Goal: Task Accomplishment & Management: Complete application form

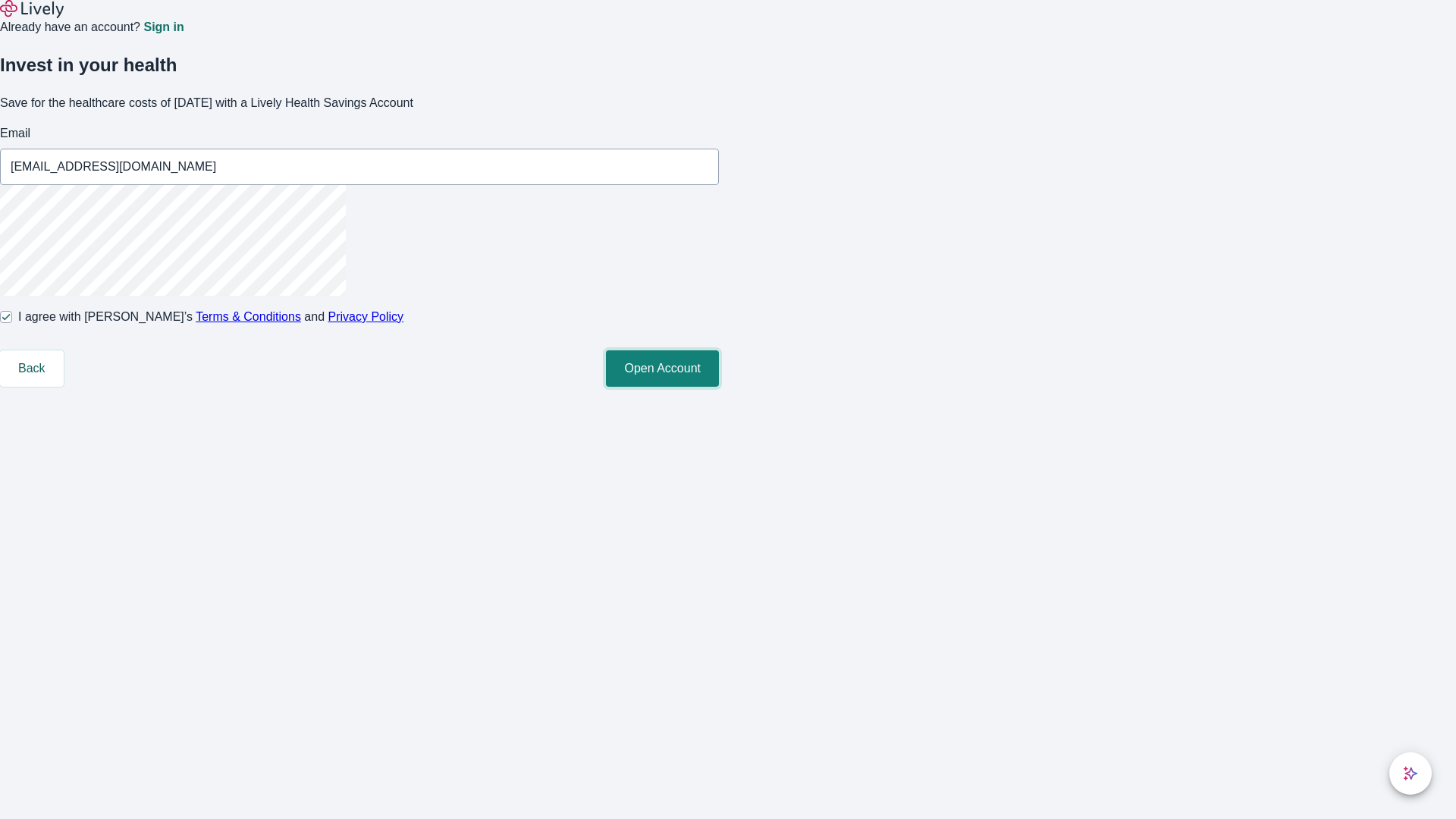
click at [719, 387] on button "Open Account" at bounding box center [662, 368] width 113 height 36
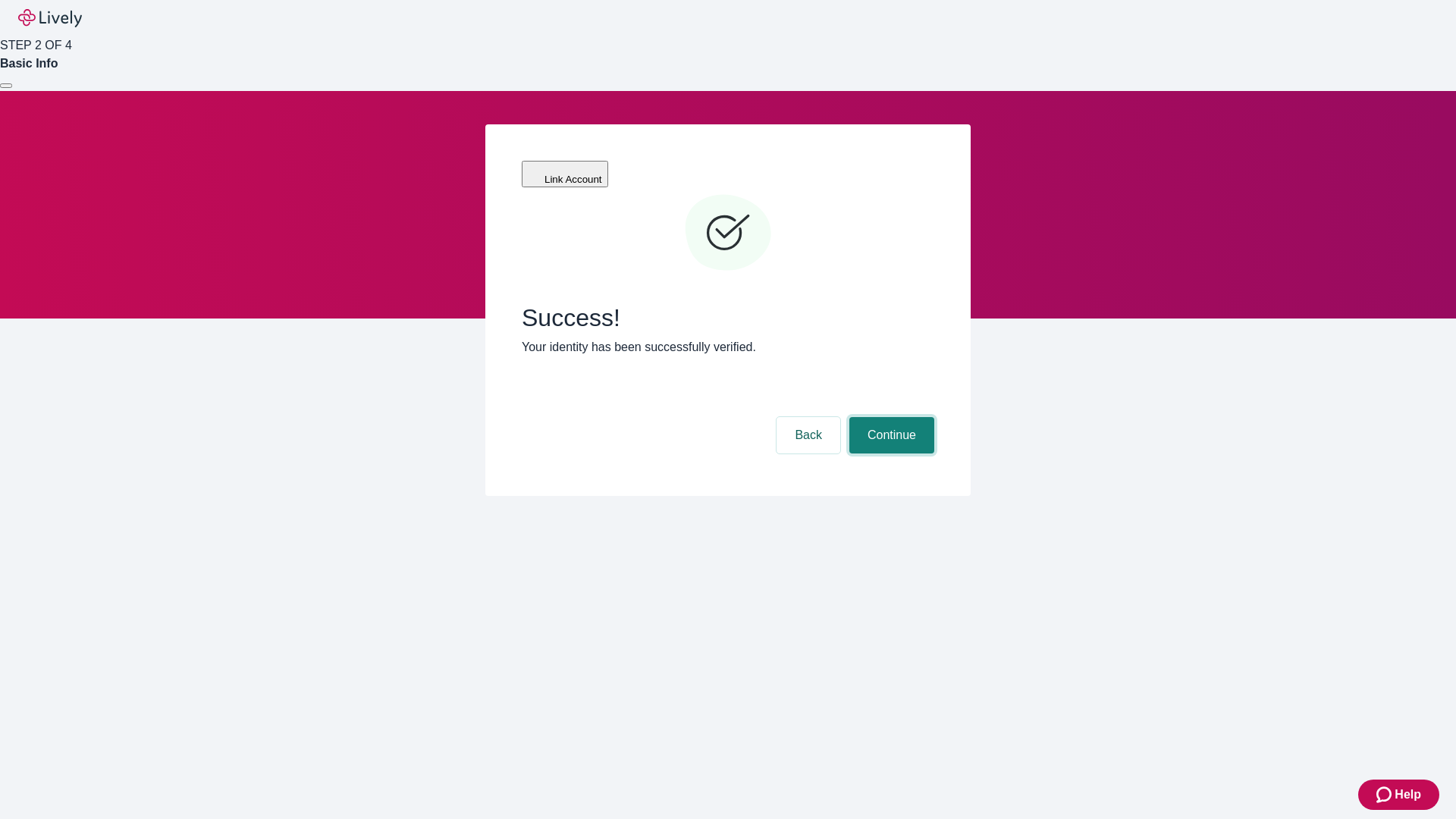
click at [889, 418] on button "Continue" at bounding box center [892, 435] width 85 height 36
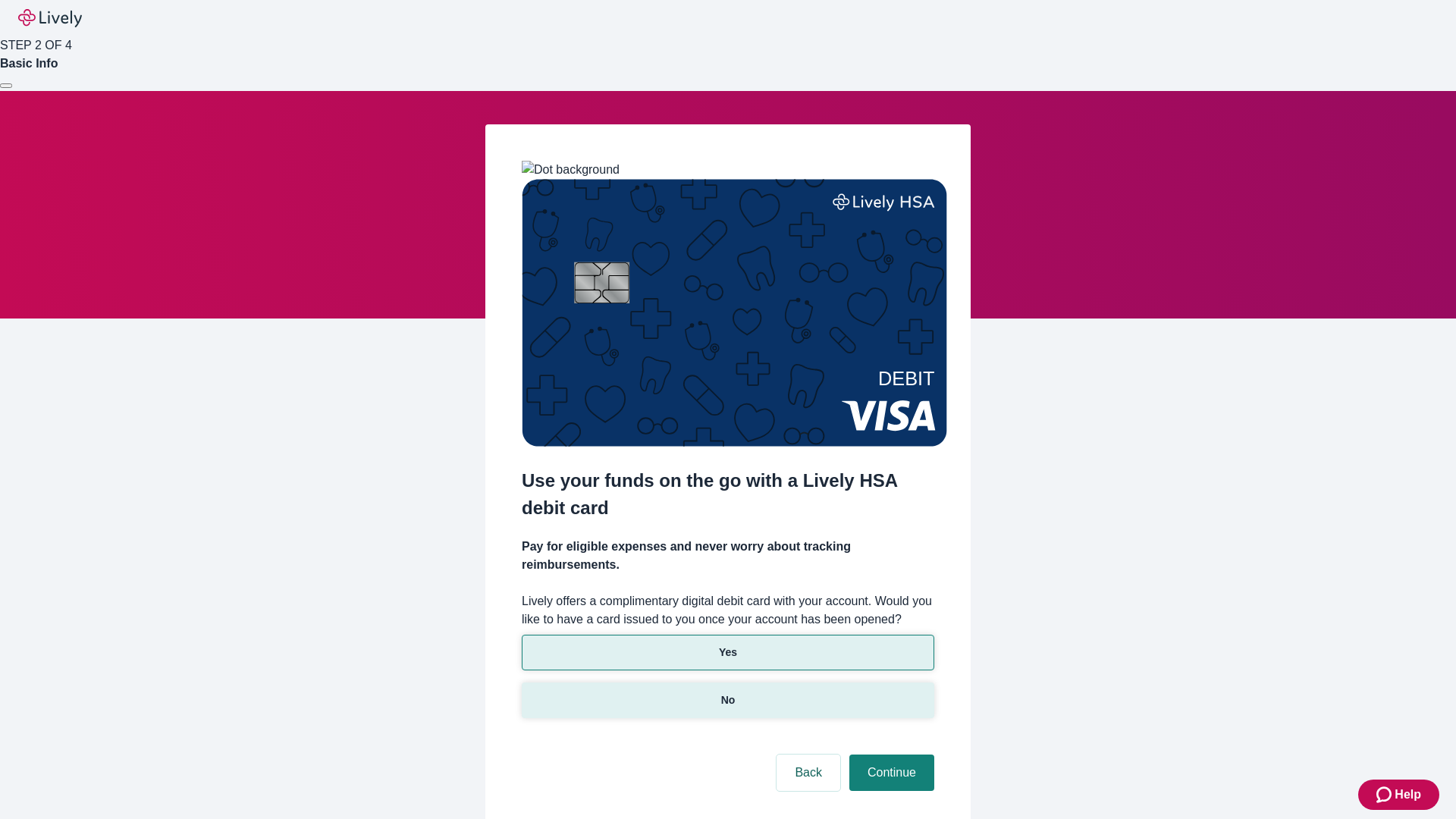
click at [727, 692] on p "No" at bounding box center [728, 700] width 14 height 16
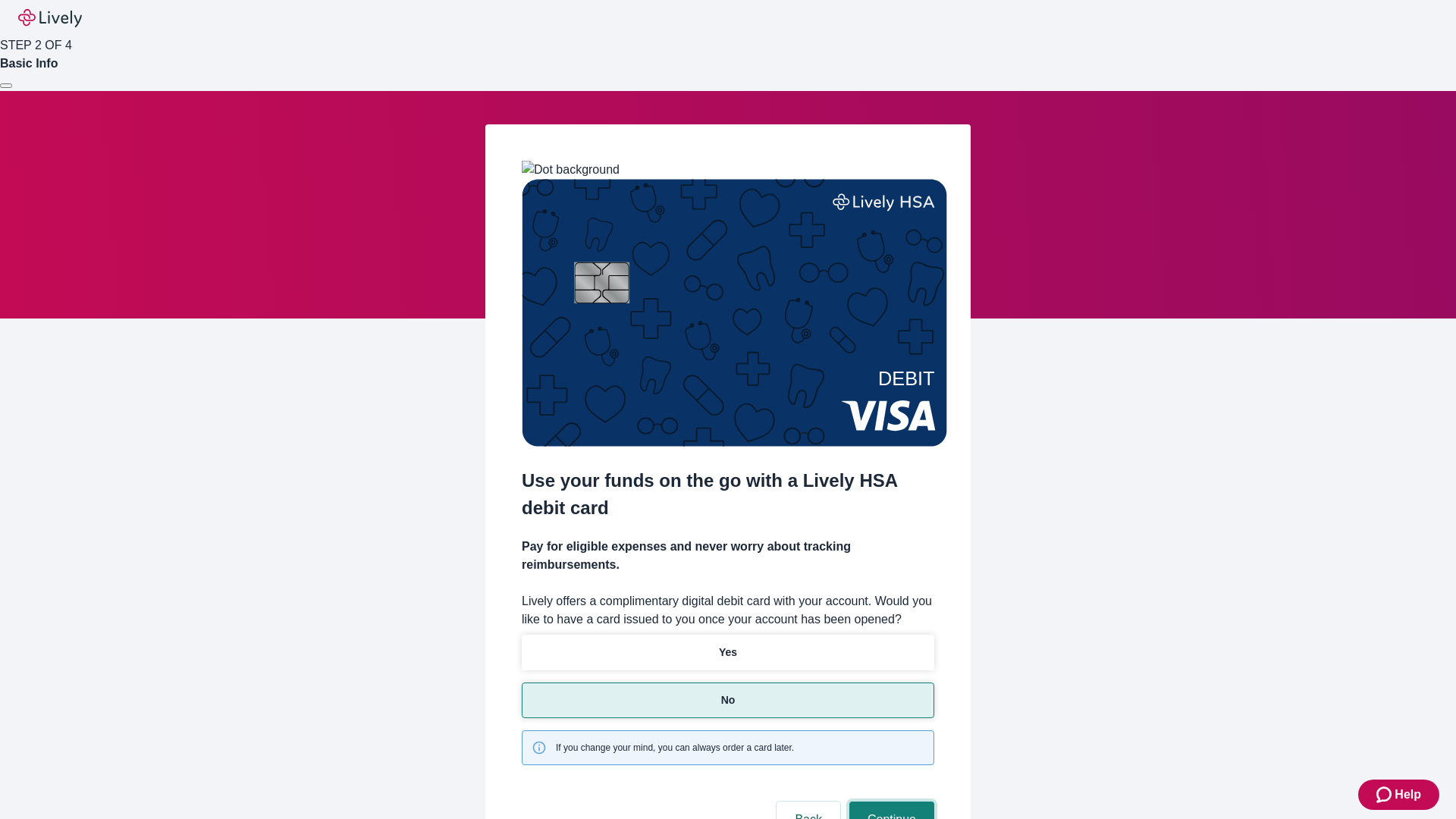
click at [889, 801] on button "Continue" at bounding box center [892, 819] width 85 height 36
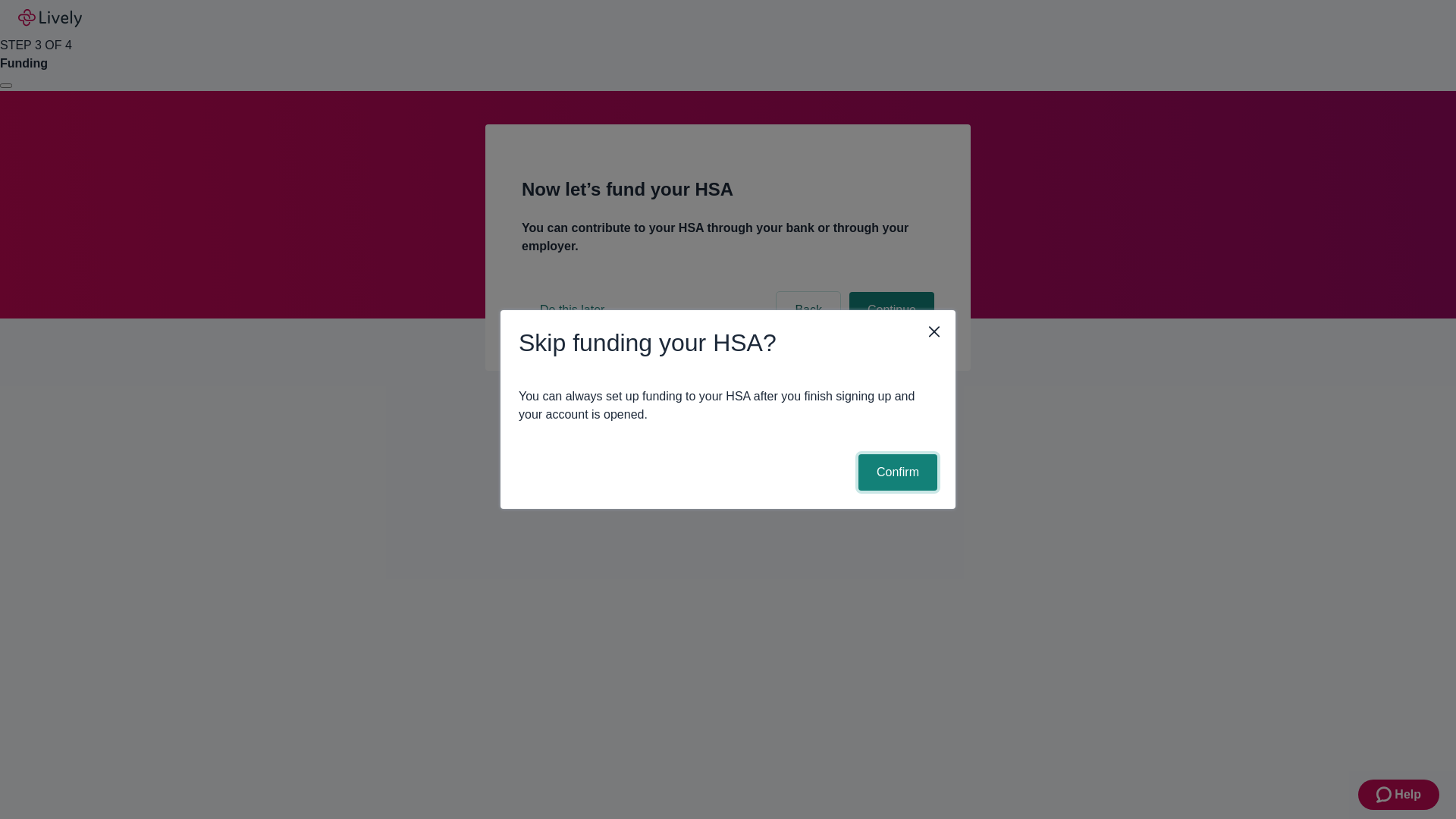
click at [896, 473] on button "Confirm" at bounding box center [897, 472] width 79 height 36
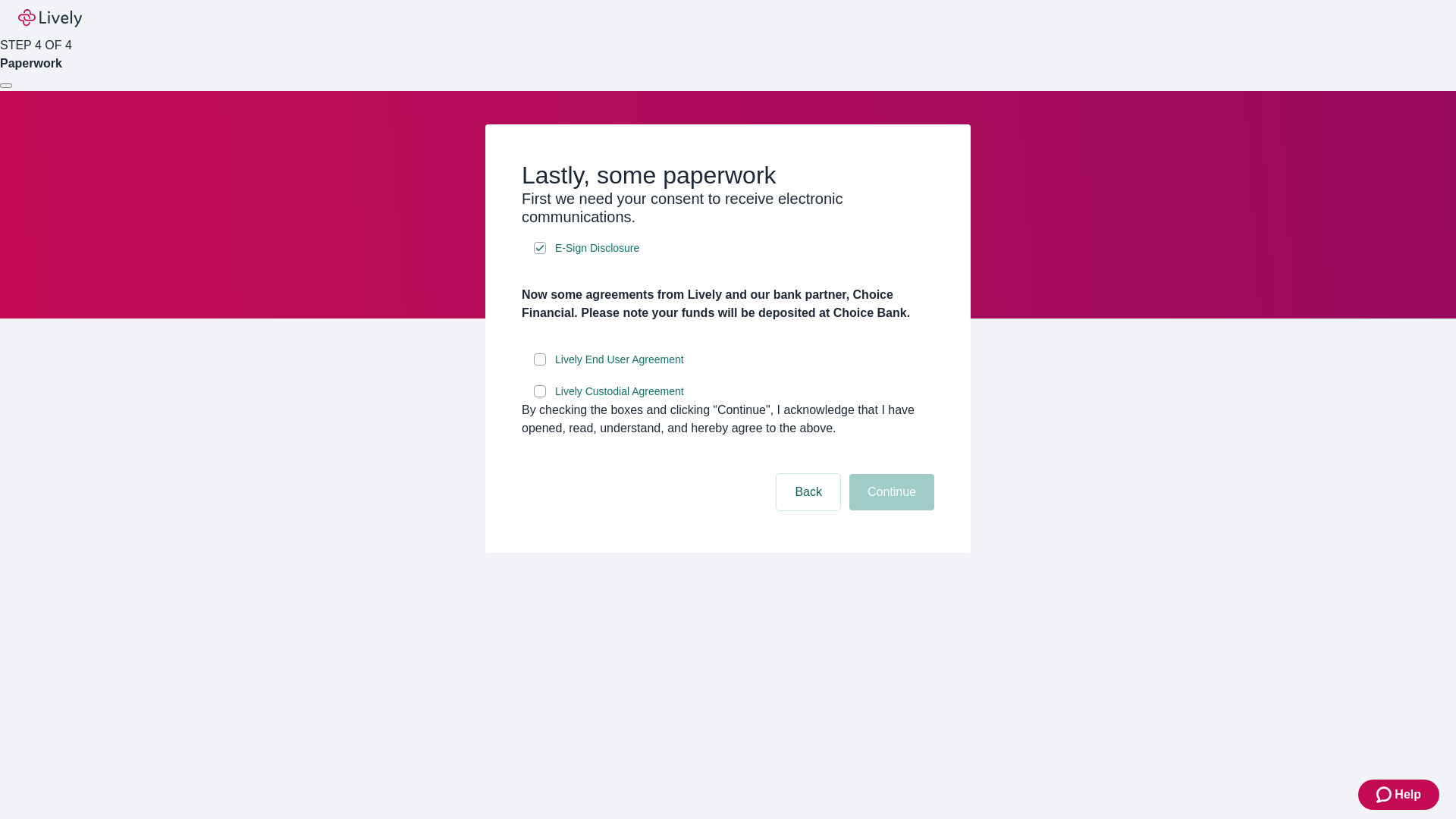
click at [540, 365] on input "Lively End User Agreement" at bounding box center [539, 359] width 12 height 12
checkbox input "true"
click at [540, 397] on input "Lively Custodial Agreement" at bounding box center [539, 391] width 12 height 12
checkbox input "true"
click at [889, 511] on button "Continue" at bounding box center [892, 491] width 85 height 36
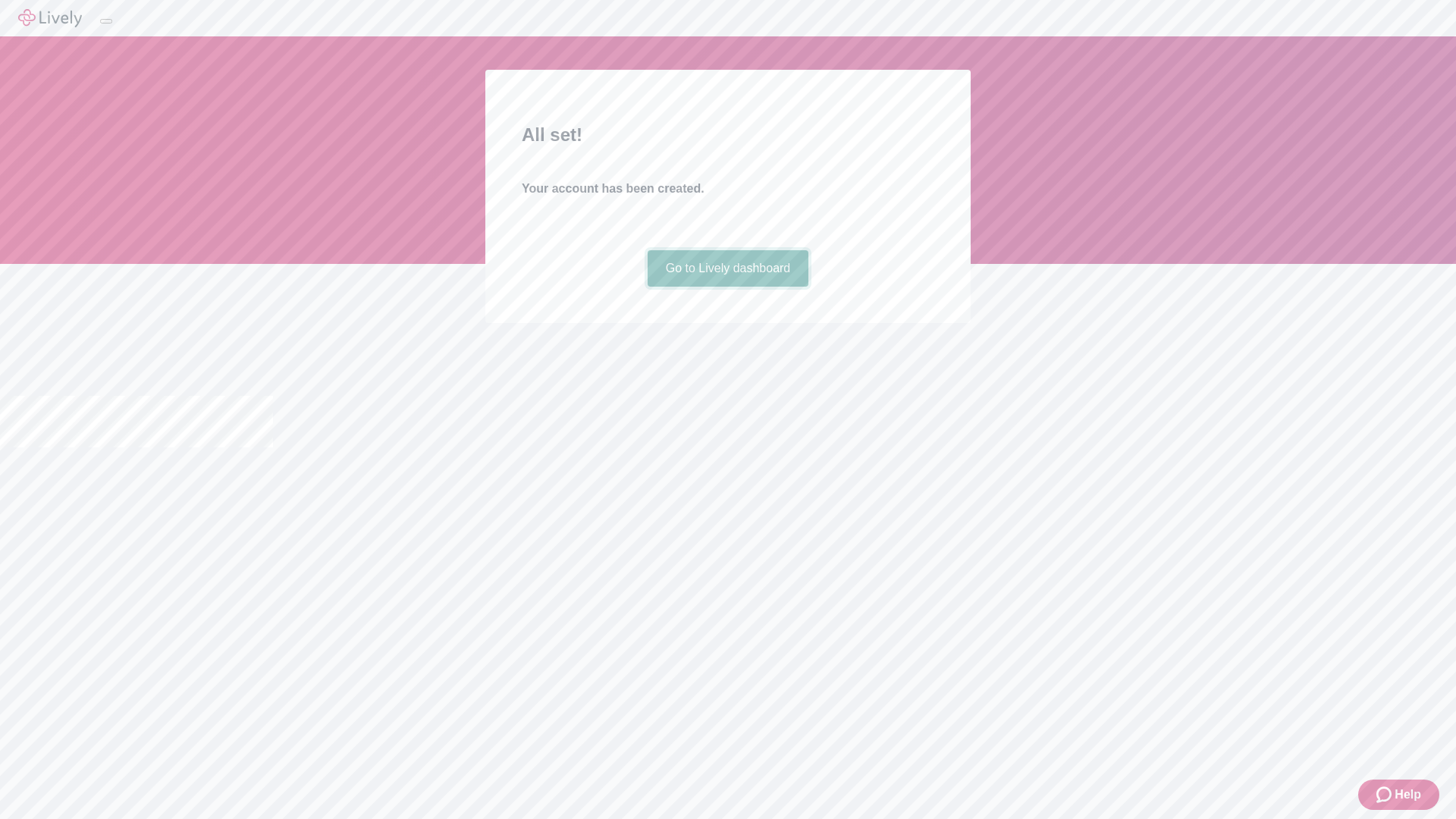
click at [727, 287] on link "Go to Lively dashboard" at bounding box center [728, 268] width 161 height 36
